Goal: Entertainment & Leisure: Consume media (video, audio)

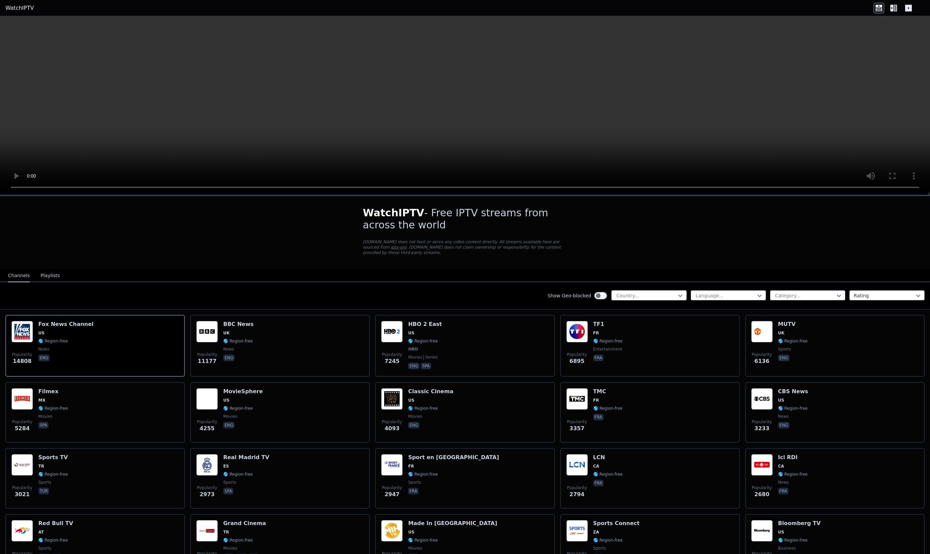
click at [645, 294] on div at bounding box center [646, 295] width 61 height 7
type input "*******"
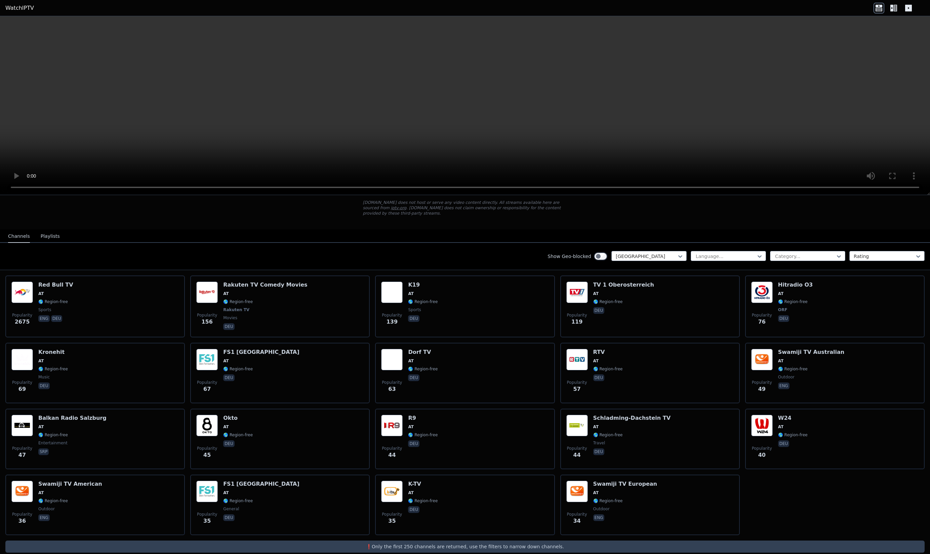
scroll to position [48, 0]
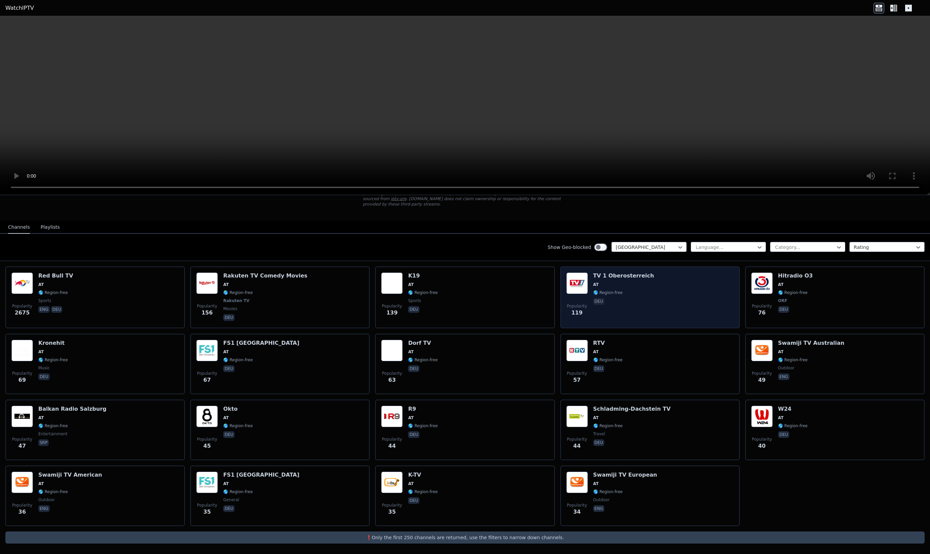
click at [666, 294] on div "Popularity 119 TV 1 Oberosterreich AT 🌎 Region-free deu" at bounding box center [650, 297] width 167 height 50
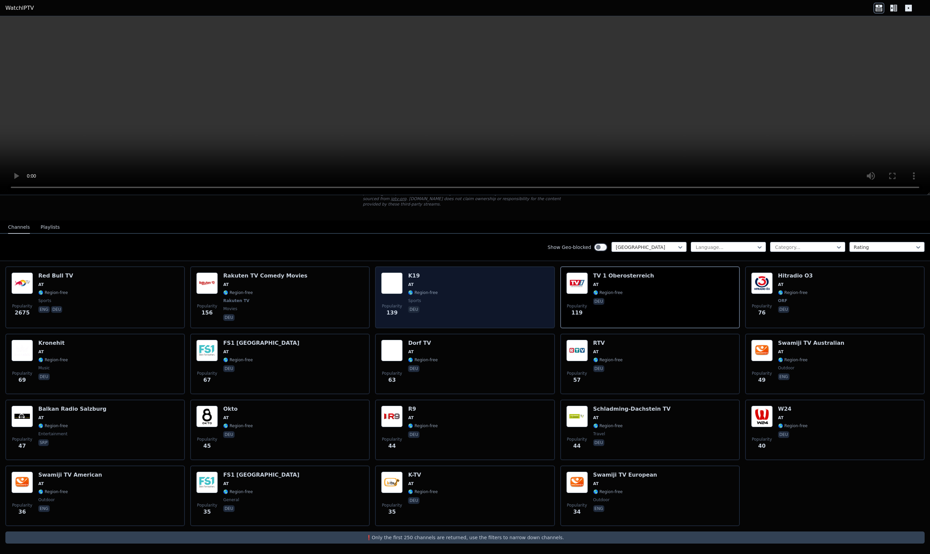
scroll to position [0, 0]
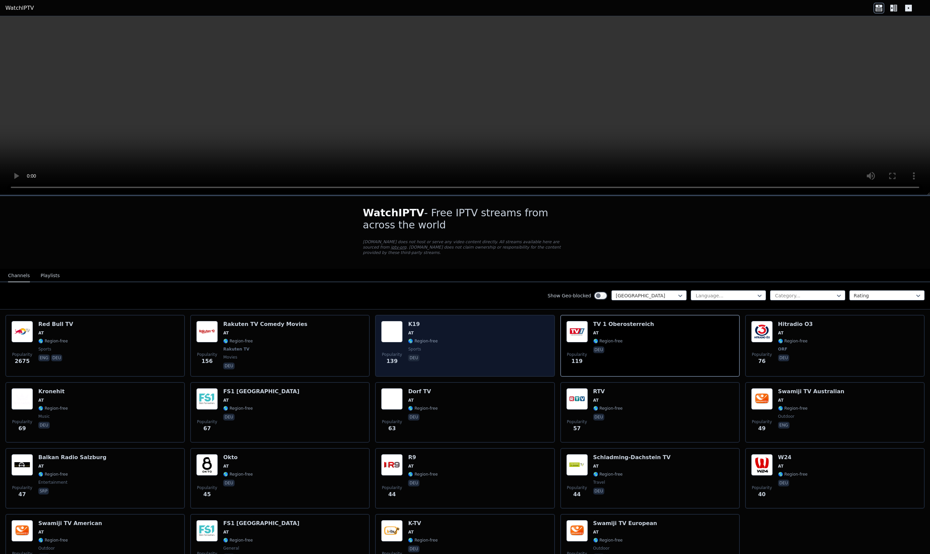
click at [520, 334] on div "Popularity 139 K19 AT 🌎 Region-free sports deu" at bounding box center [464, 346] width 167 height 50
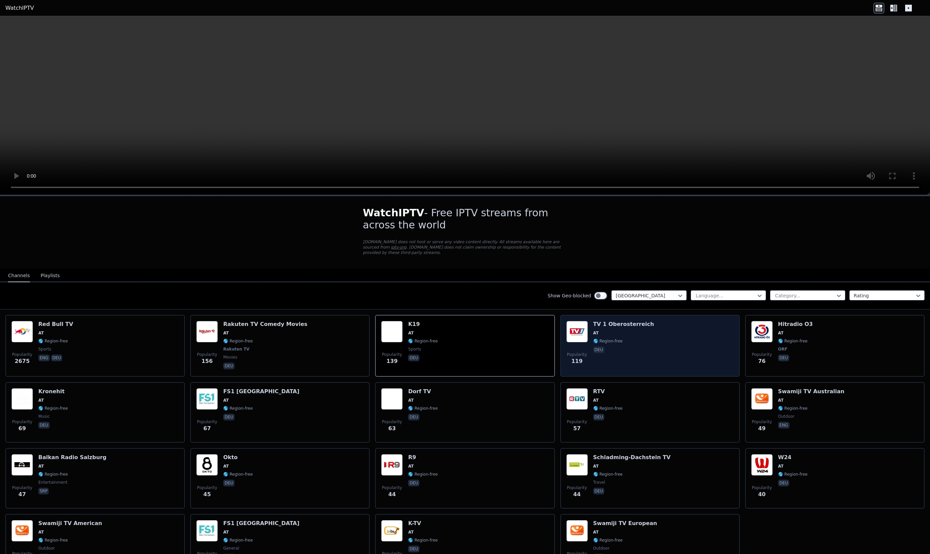
click at [628, 344] on div "TV 1 Oberosterreich AT 🌎 Region-free deu" at bounding box center [624, 346] width 61 height 50
